Goal: Task Accomplishment & Management: Use online tool/utility

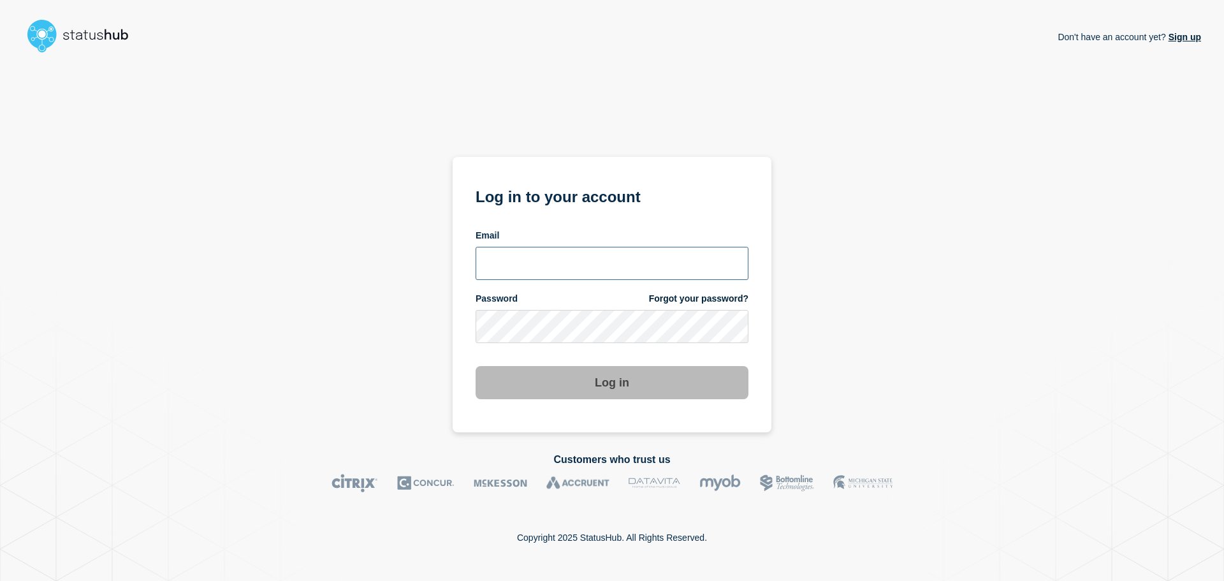
type input "[EMAIL_ADDRESS][DOMAIN_NAME]"
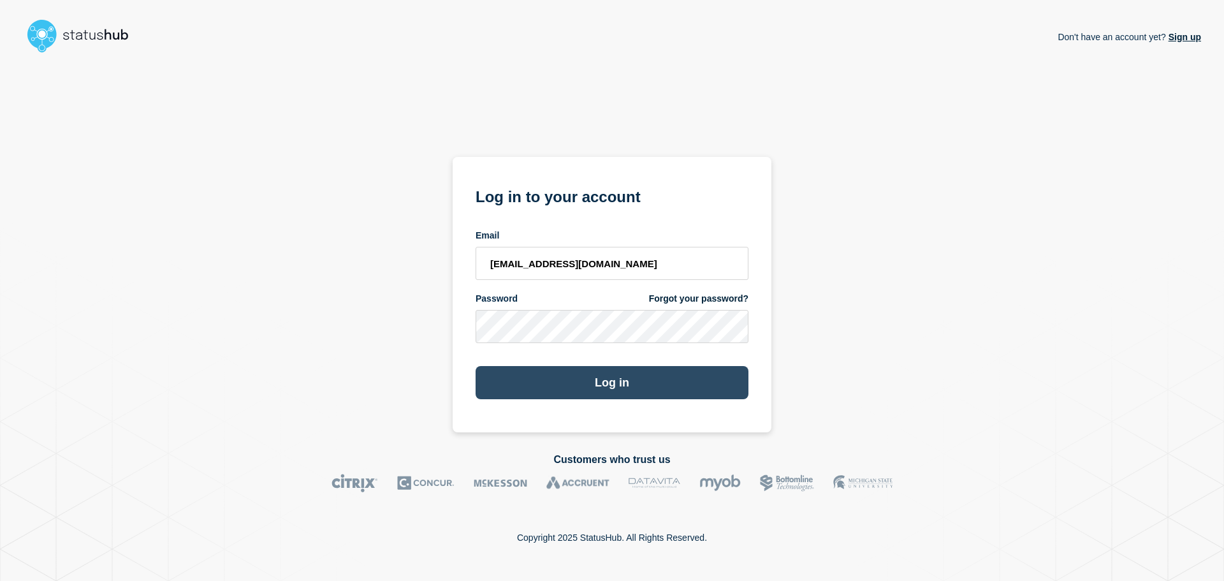
click at [623, 389] on button "Log in" at bounding box center [612, 382] width 273 height 33
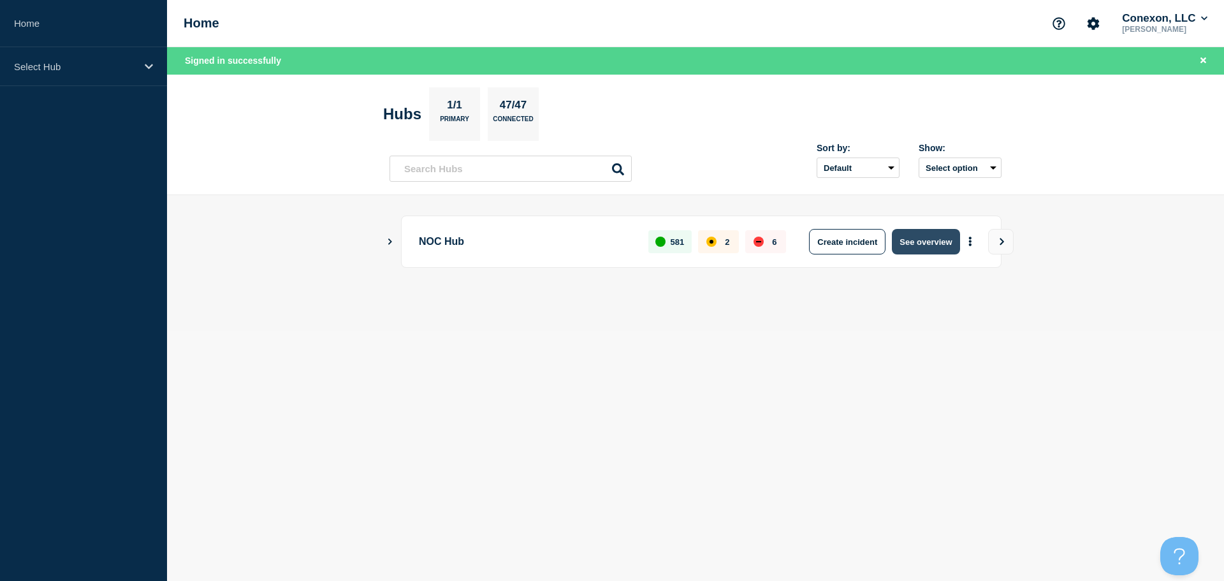
click at [913, 236] on button "See overview" at bounding box center [926, 241] width 68 height 25
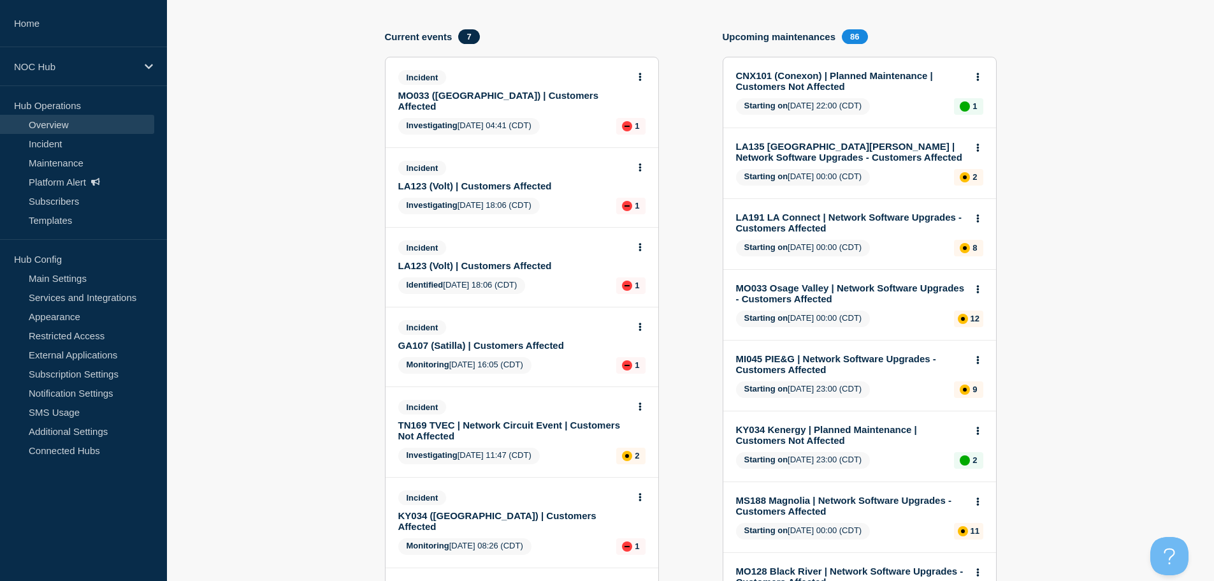
scroll to position [64, 0]
